Goal: Browse casually: Explore the website without a specific task or goal

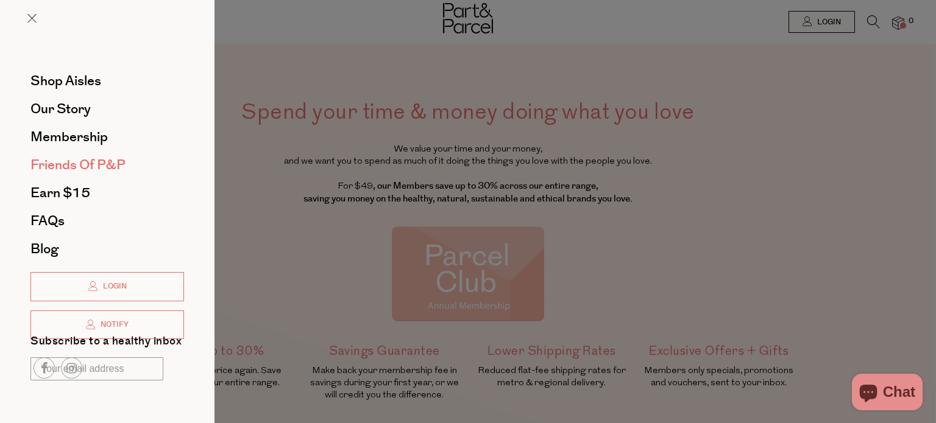
click at [70, 164] on span "Friends of P&P" at bounding box center [77, 164] width 95 height 19
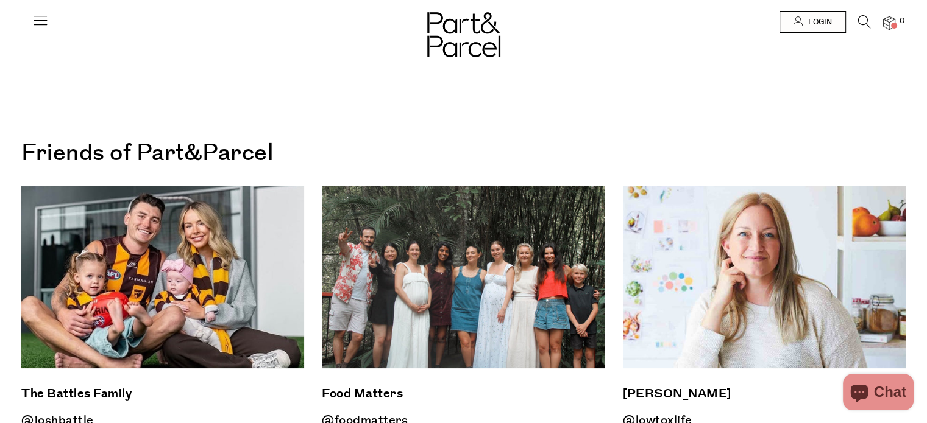
click at [37, 16] on icon at bounding box center [40, 20] width 17 height 17
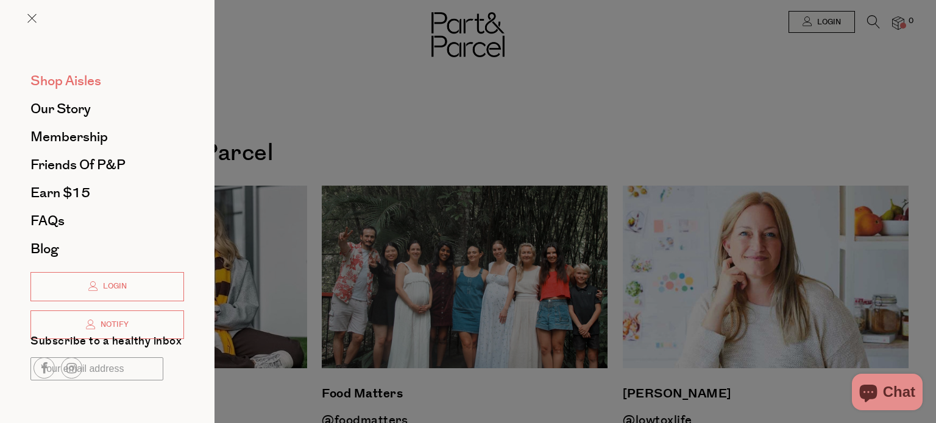
click at [66, 80] on span "Shop Aisles" at bounding box center [65, 80] width 71 height 19
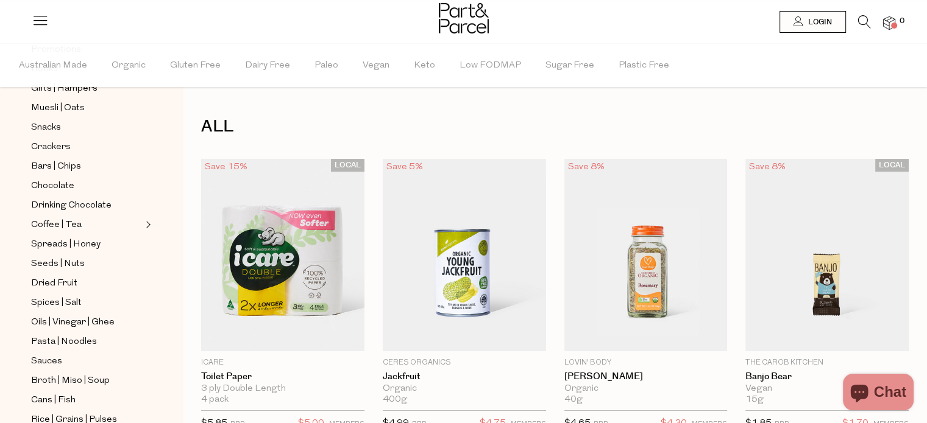
scroll to position [183, 0]
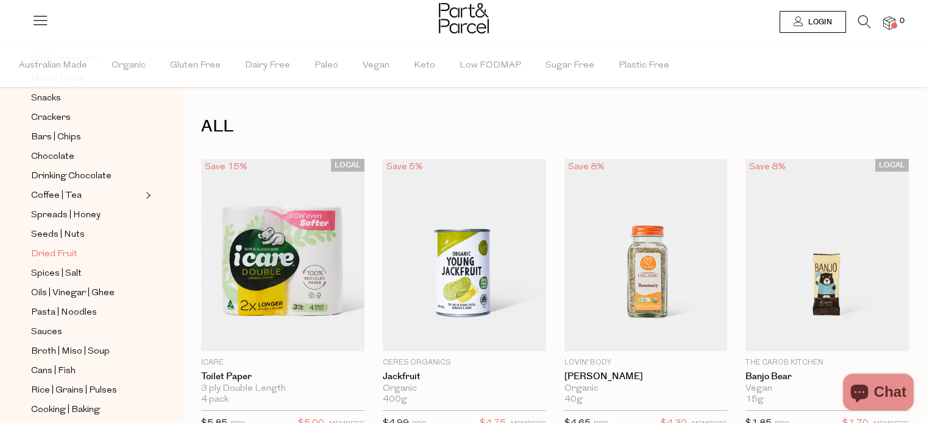
click at [56, 252] on span "Dried Fruit" at bounding box center [54, 254] width 46 height 15
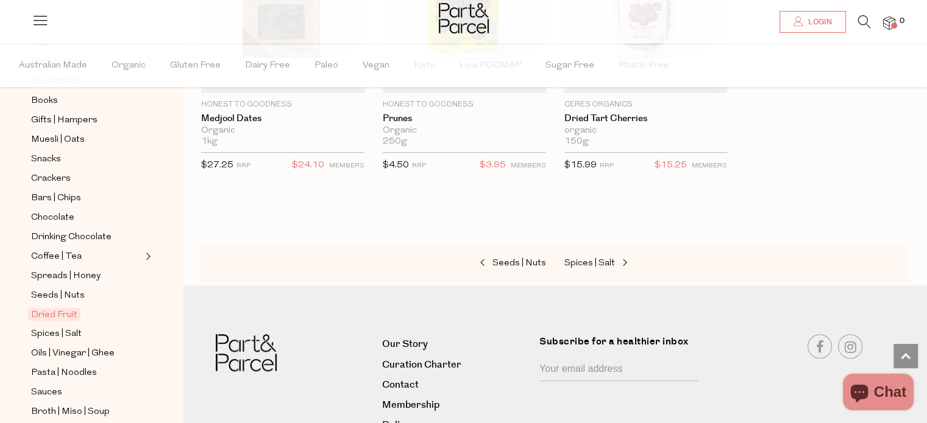
scroll to position [183, 0]
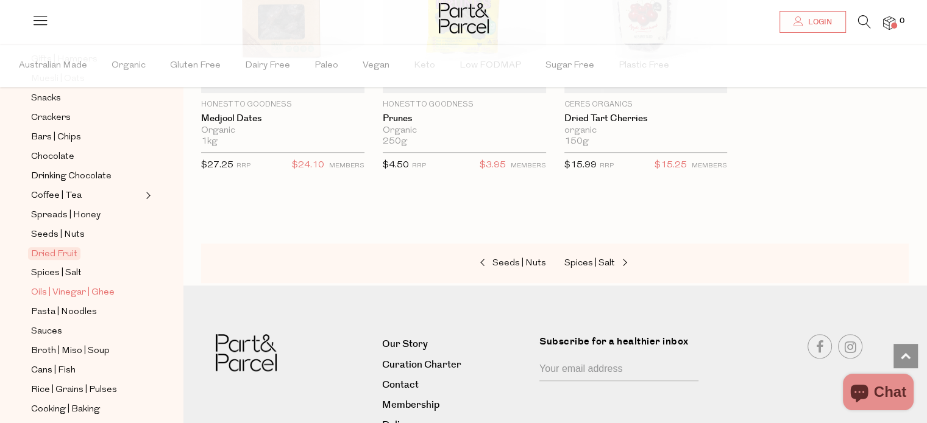
click at [95, 289] on span "Oils | Vinegar | Ghee" at bounding box center [72, 293] width 83 height 15
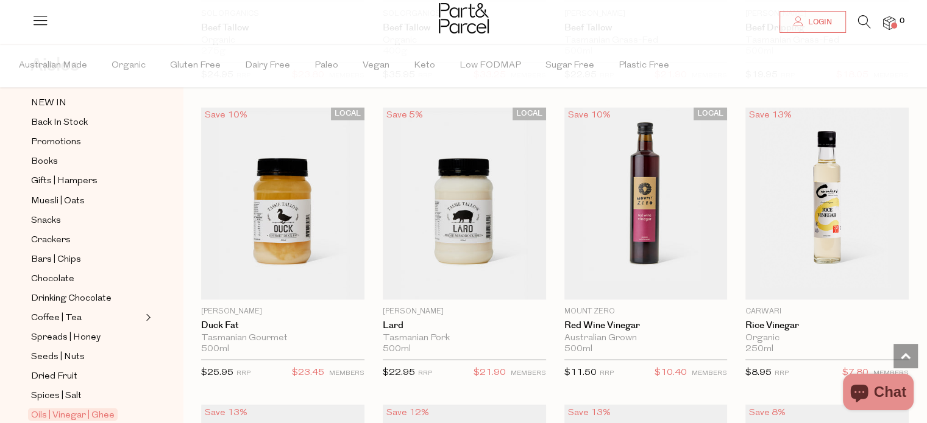
scroll to position [2193, 0]
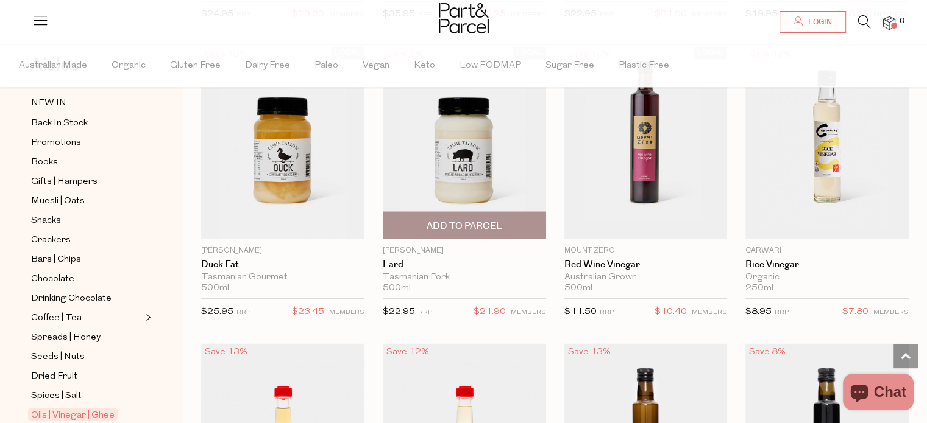
click at [454, 163] on img at bounding box center [464, 142] width 163 height 193
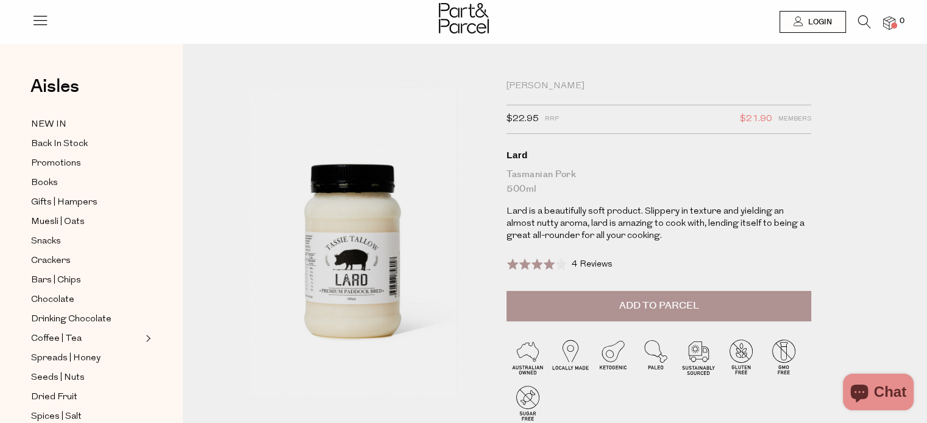
click at [585, 266] on span "4 Reviews" at bounding box center [591, 264] width 41 height 9
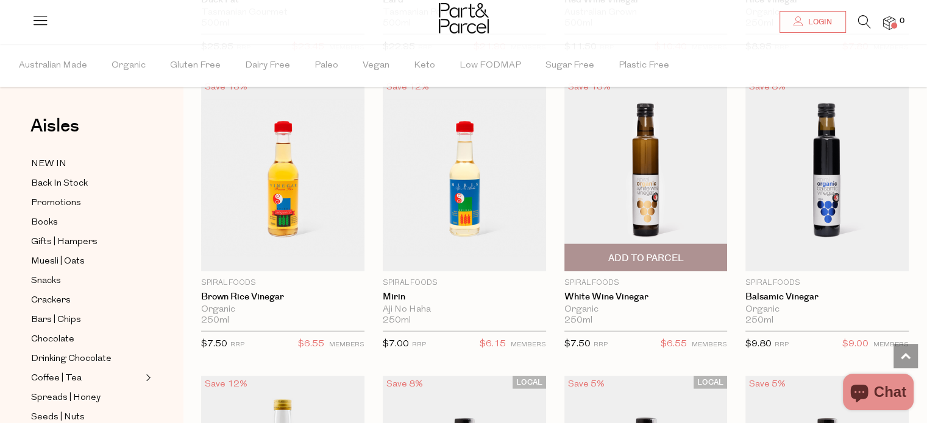
scroll to position [2478, 0]
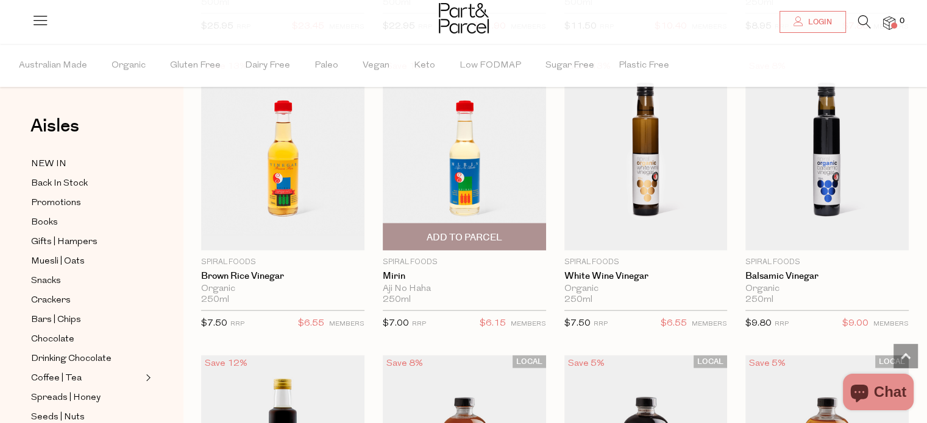
click at [468, 182] on img at bounding box center [464, 154] width 163 height 193
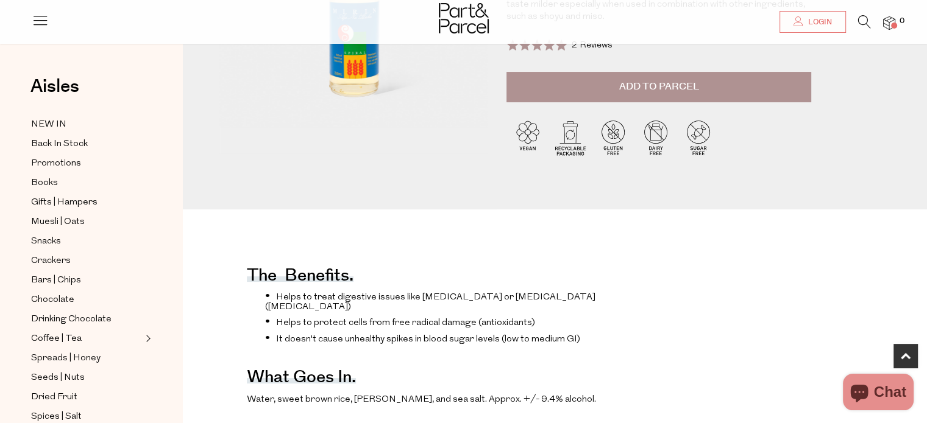
scroll to position [305, 0]
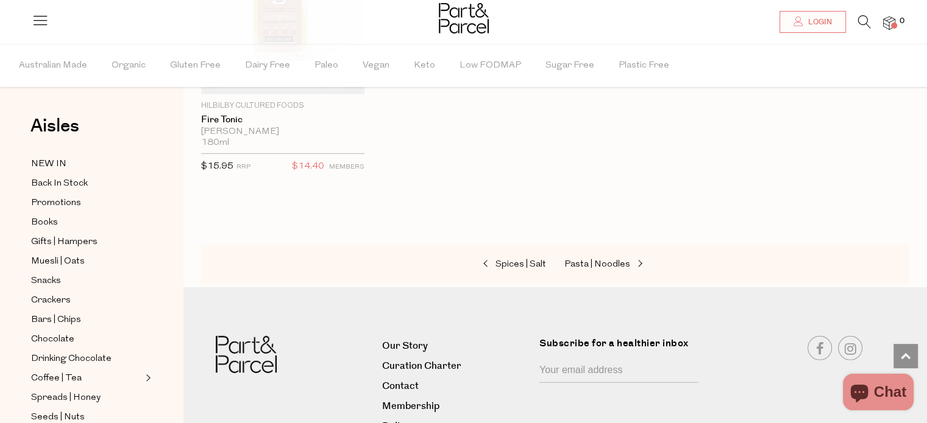
scroll to position [3553, 0]
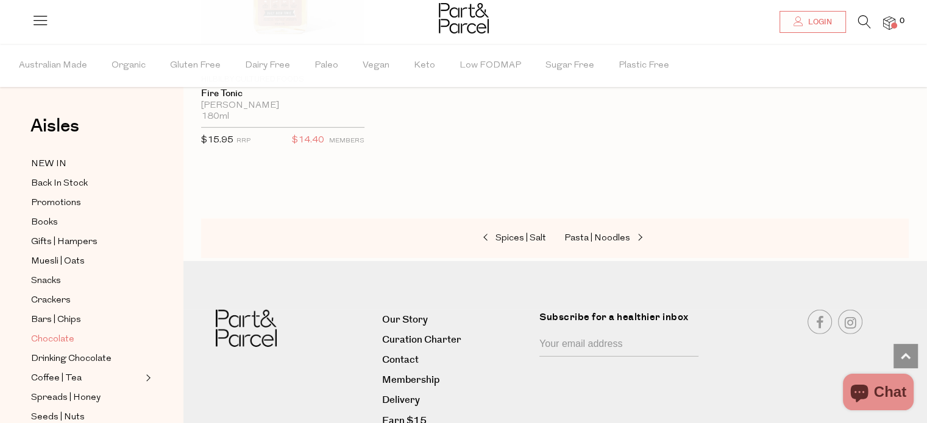
click at [62, 338] on span "Chocolate" at bounding box center [52, 340] width 43 height 15
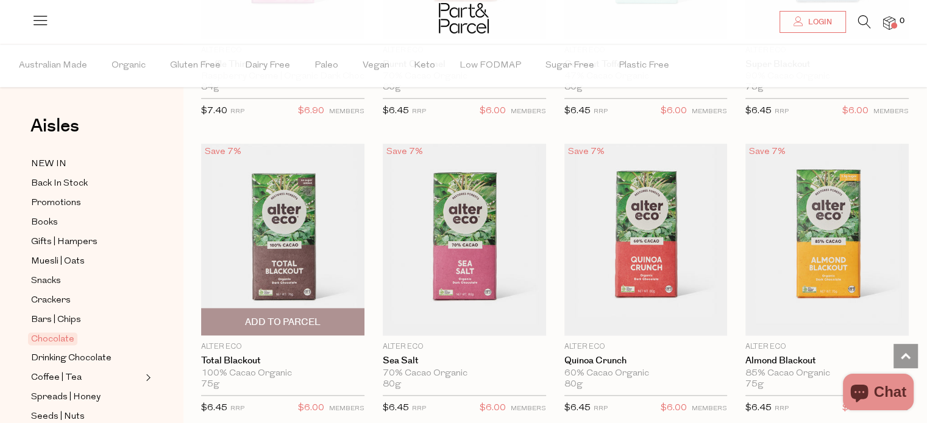
scroll to position [1523, 0]
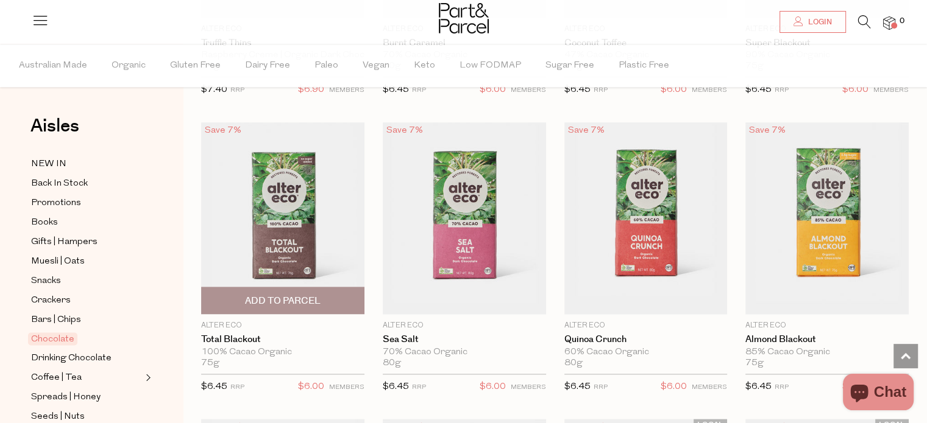
click at [287, 241] on img at bounding box center [282, 218] width 163 height 193
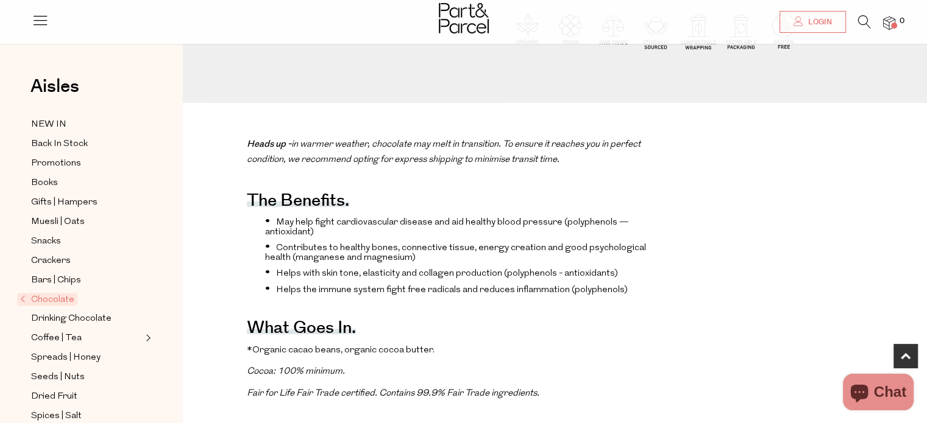
scroll to position [426, 0]
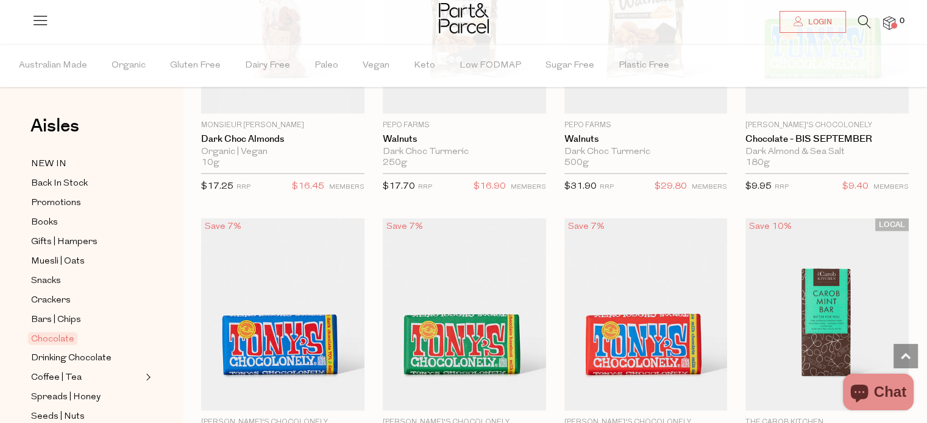
scroll to position [2974, 0]
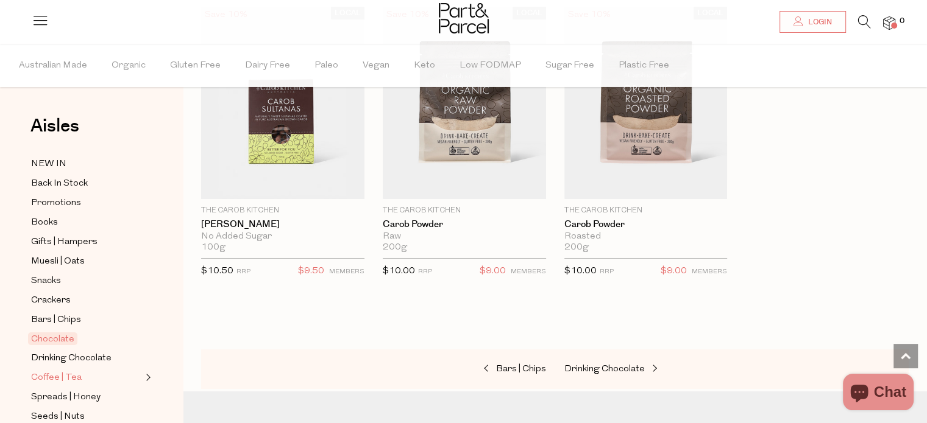
scroll to position [122, 0]
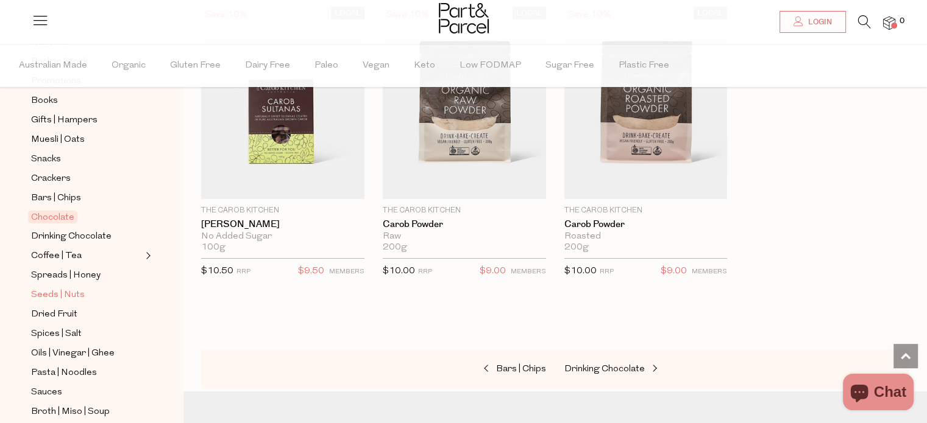
click at [54, 290] on span "Seeds | Nuts" at bounding box center [58, 295] width 54 height 15
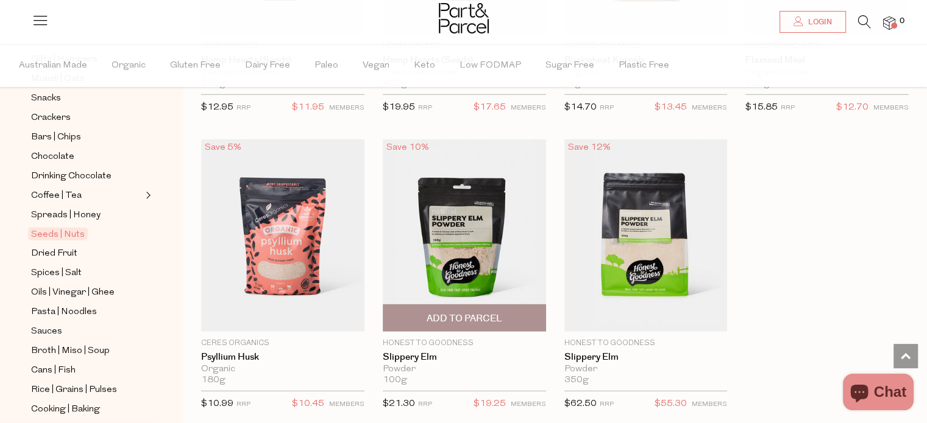
scroll to position [3290, 0]
click at [444, 253] on img at bounding box center [464, 235] width 163 height 193
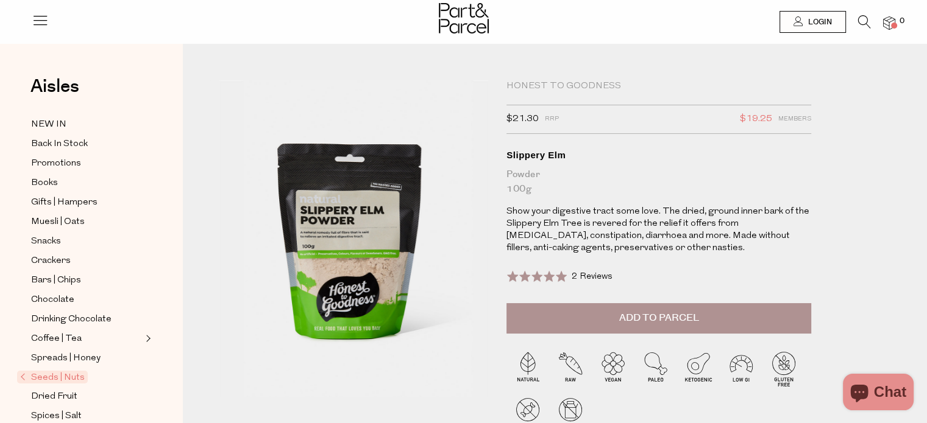
click at [604, 277] on span "2 Reviews" at bounding box center [591, 276] width 41 height 9
